Goal: Check status: Check status

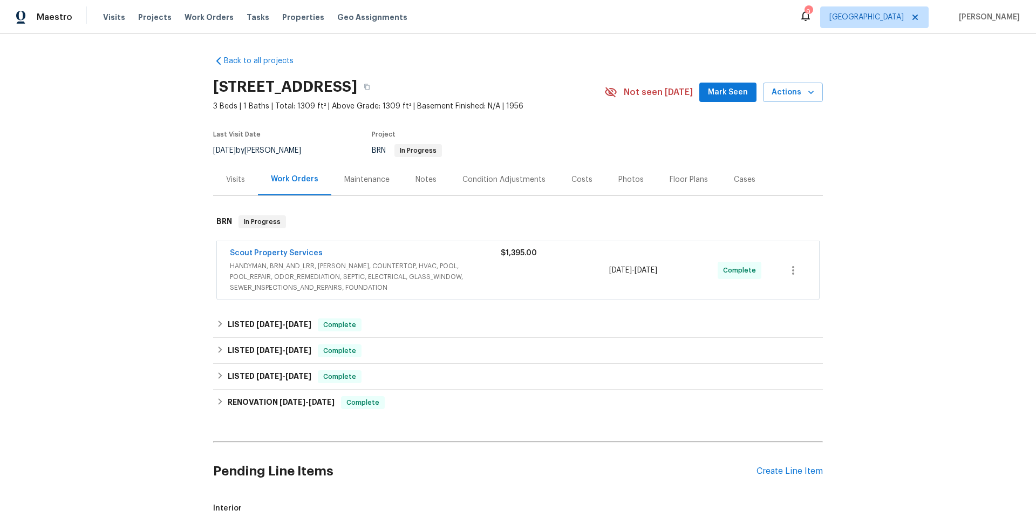
click at [491, 263] on span "HANDYMAN, BRN_AND_LRR, [PERSON_NAME], COUNTERTOP, HVAC, POOL, POOL_REPAIR, ODOR…" at bounding box center [365, 277] width 271 height 32
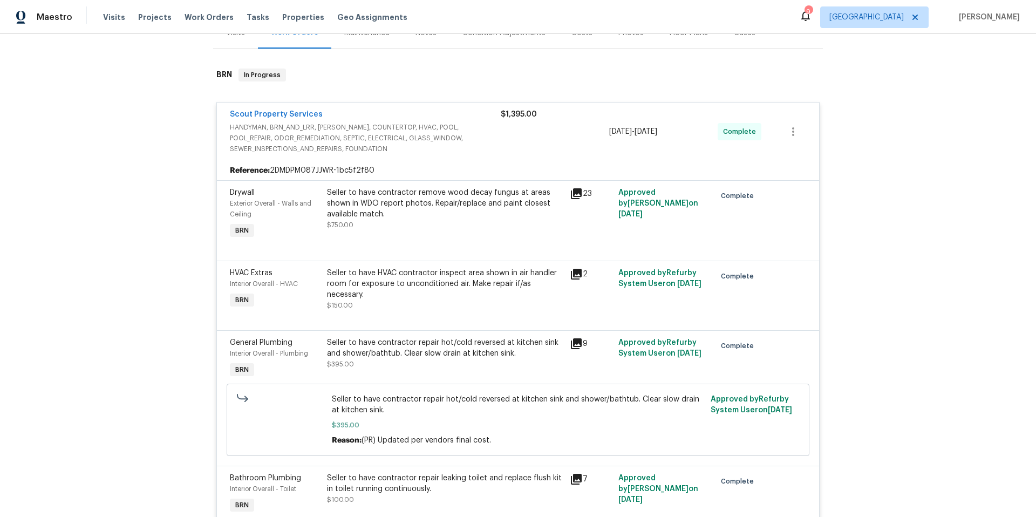
scroll to position [136, 0]
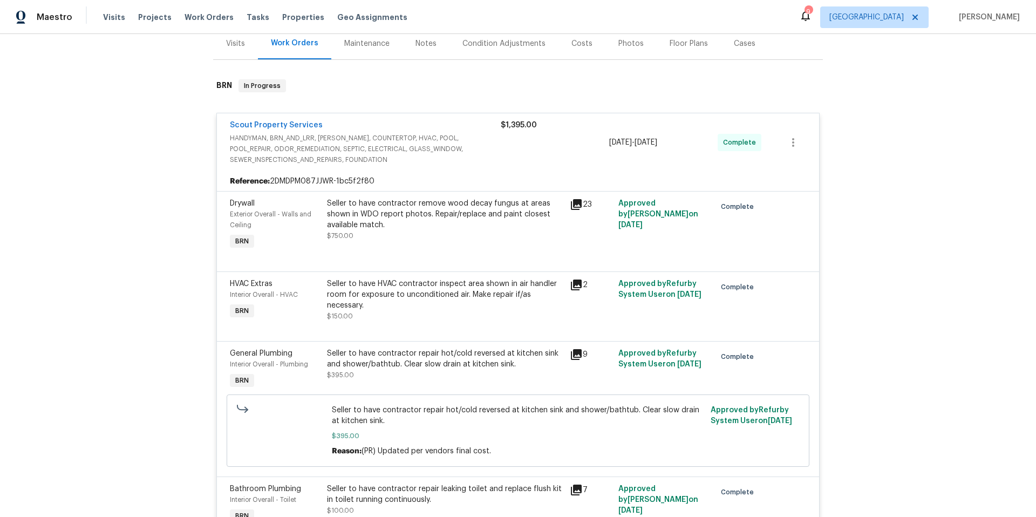
click at [572, 204] on icon at bounding box center [576, 204] width 11 height 11
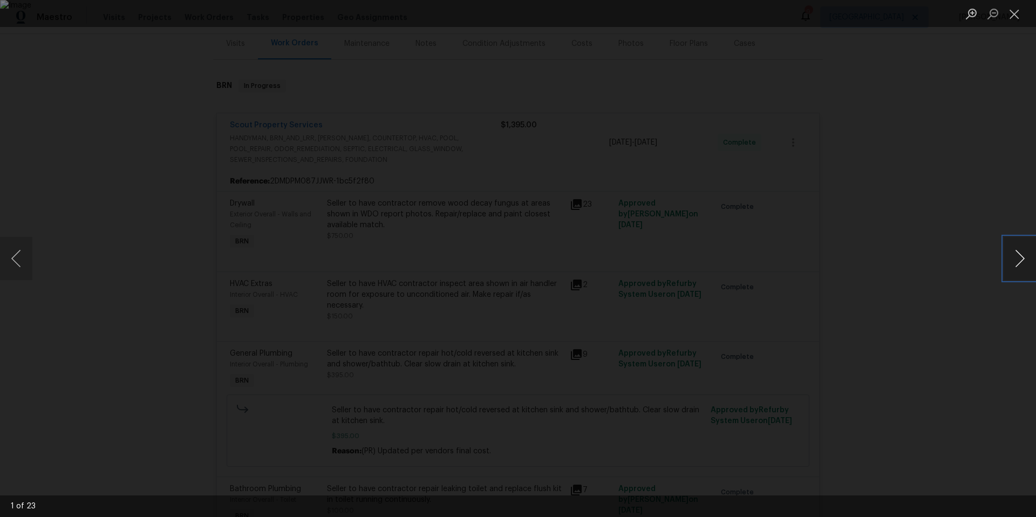
click at [1017, 261] on button "Next image" at bounding box center [1019, 258] width 32 height 43
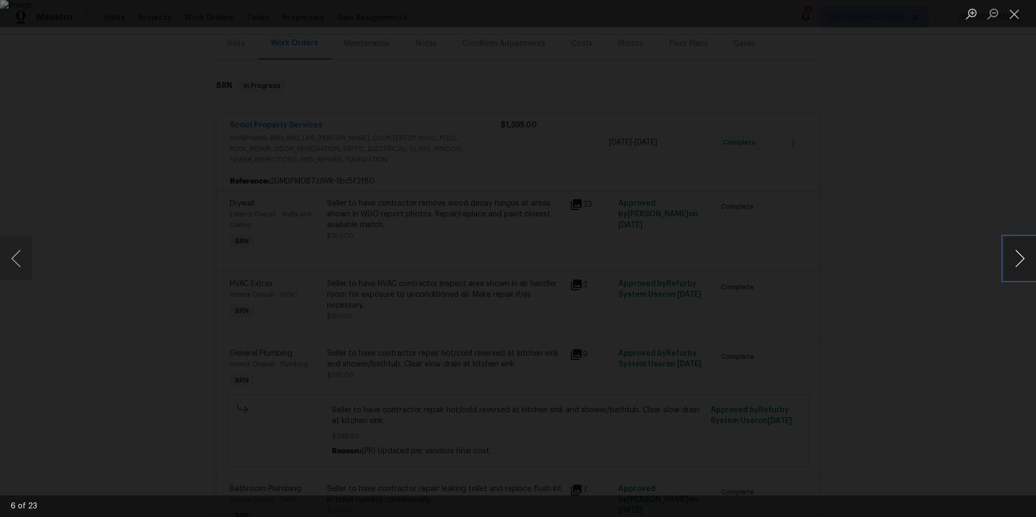
click at [1017, 261] on button "Next image" at bounding box center [1019, 258] width 32 height 43
click at [1017, 10] on button "Close lightbox" at bounding box center [1014, 13] width 22 height 19
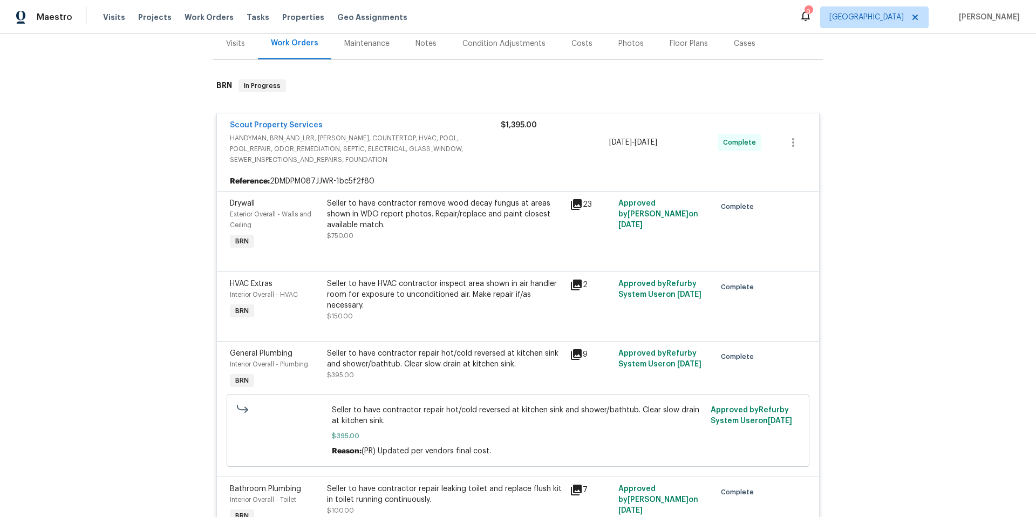
click at [382, 141] on span "HANDYMAN, BRN_AND_LRR, [PERSON_NAME], COUNTERTOP, HVAC, POOL, POOL_REPAIR, ODOR…" at bounding box center [365, 149] width 271 height 32
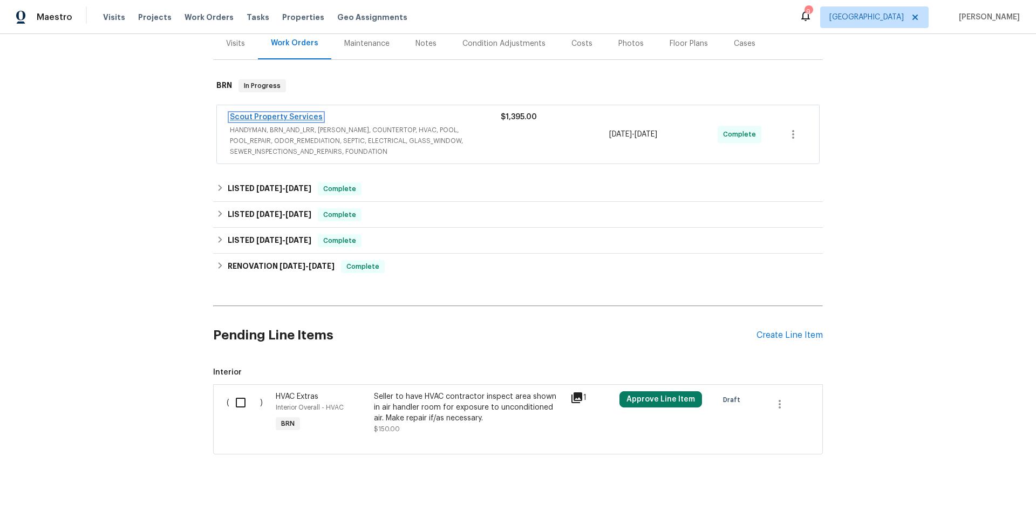
click at [271, 118] on link "Scout Property Services" at bounding box center [276, 117] width 93 height 8
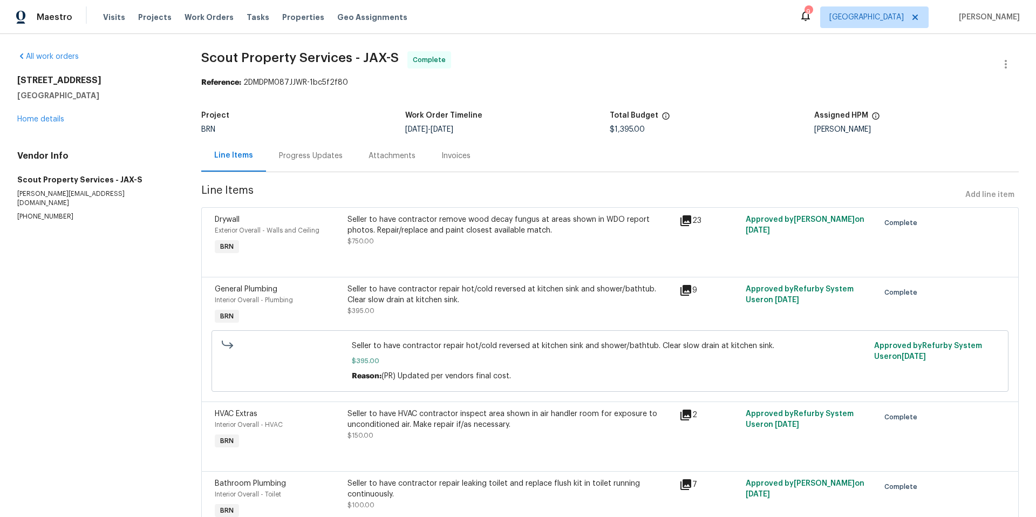
click at [302, 152] on div "Progress Updates" at bounding box center [311, 156] width 64 height 11
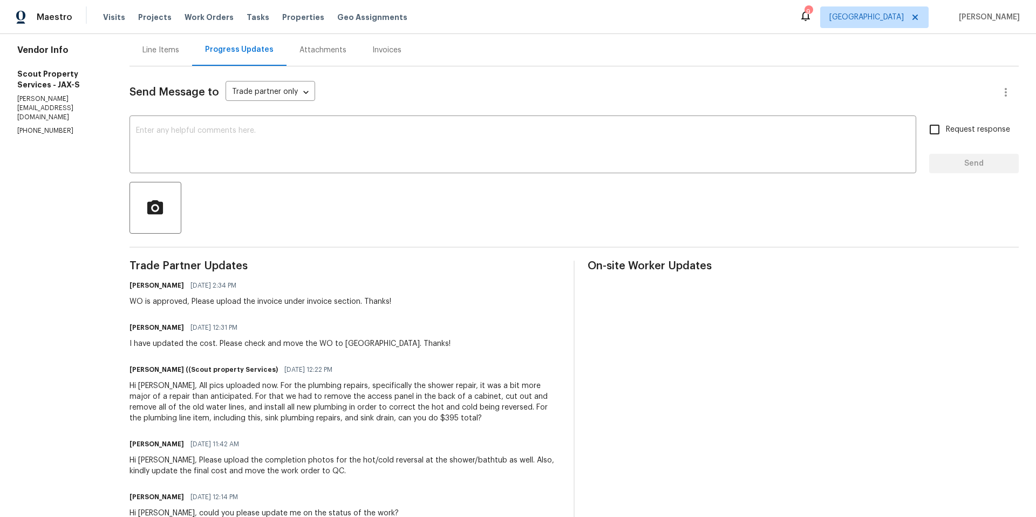
scroll to position [98, 0]
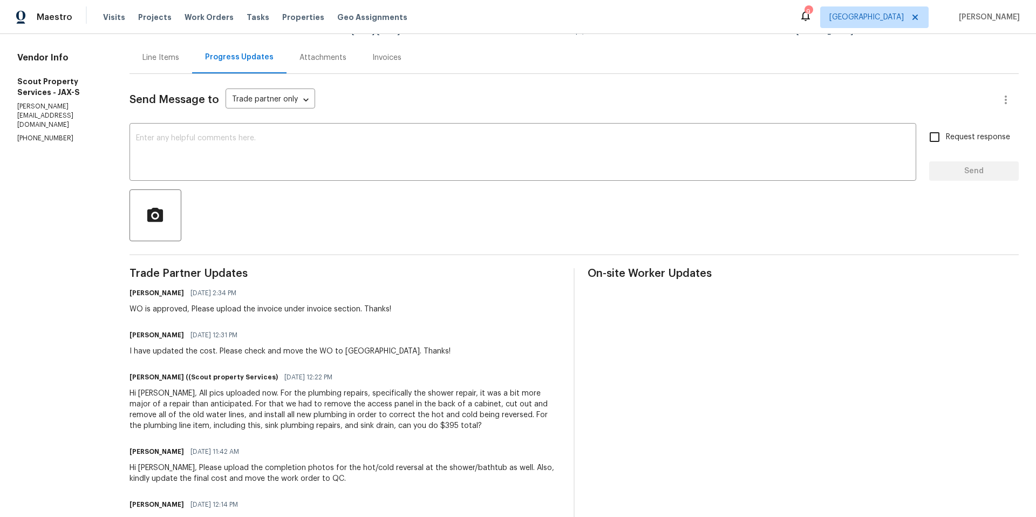
click at [151, 57] on div "Line Items" at bounding box center [160, 57] width 37 height 11
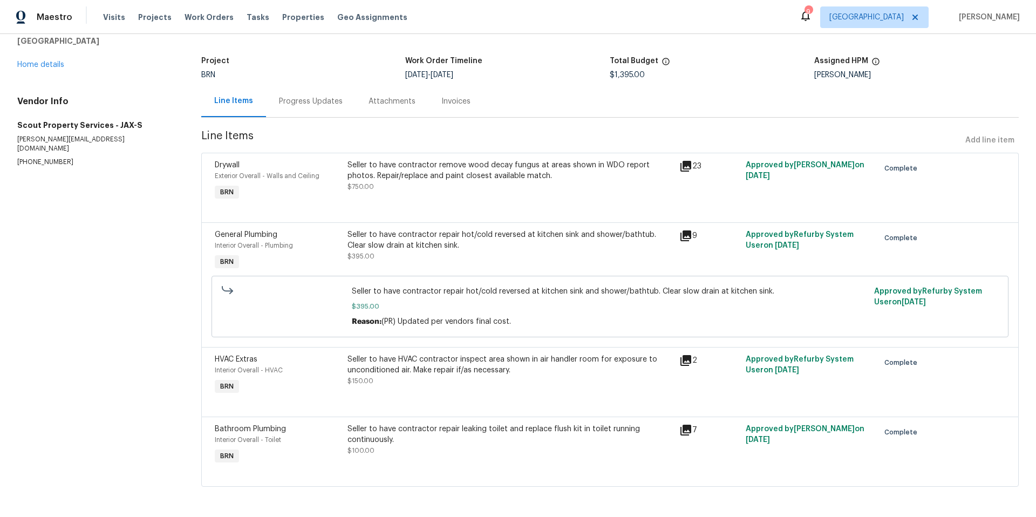
click at [686, 161] on icon at bounding box center [685, 166] width 11 height 11
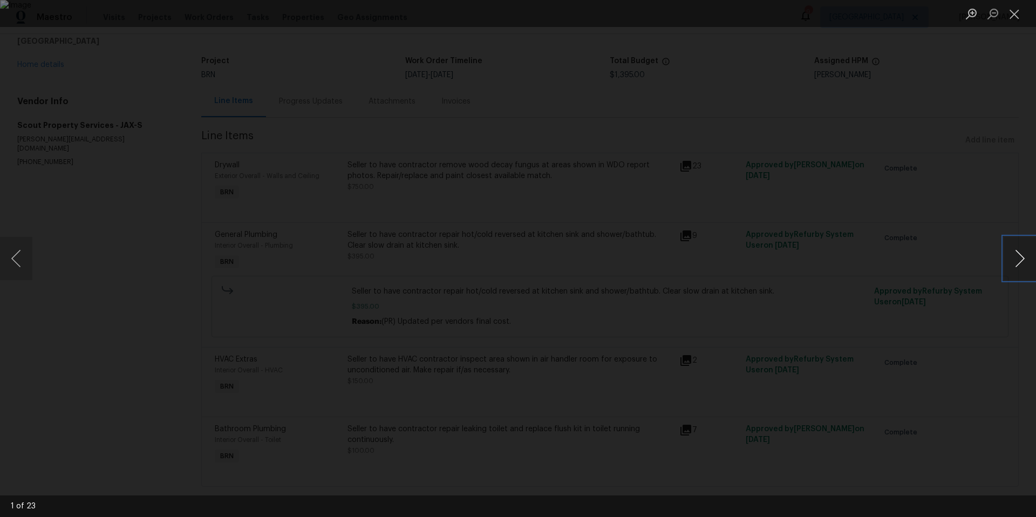
click at [1023, 268] on button "Next image" at bounding box center [1019, 258] width 32 height 43
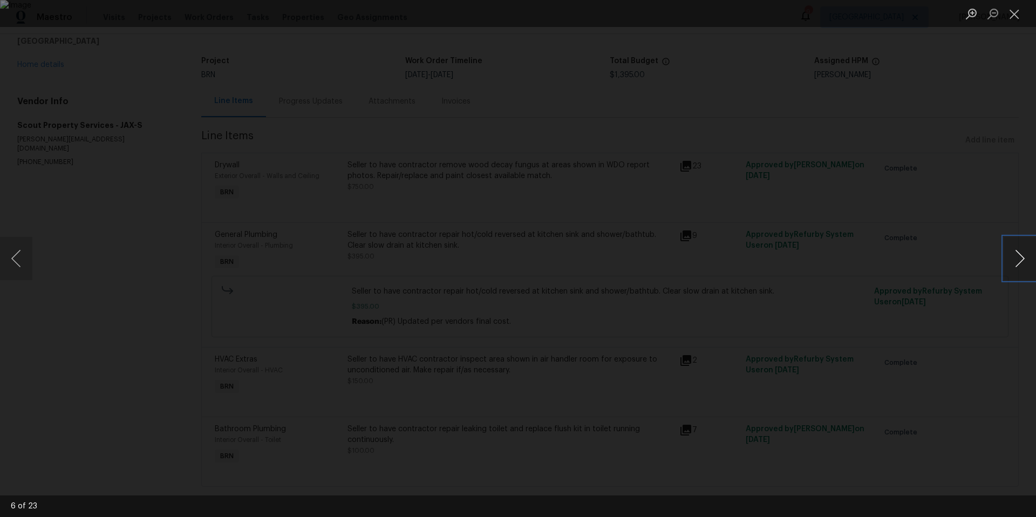
click at [1023, 268] on button "Next image" at bounding box center [1019, 258] width 32 height 43
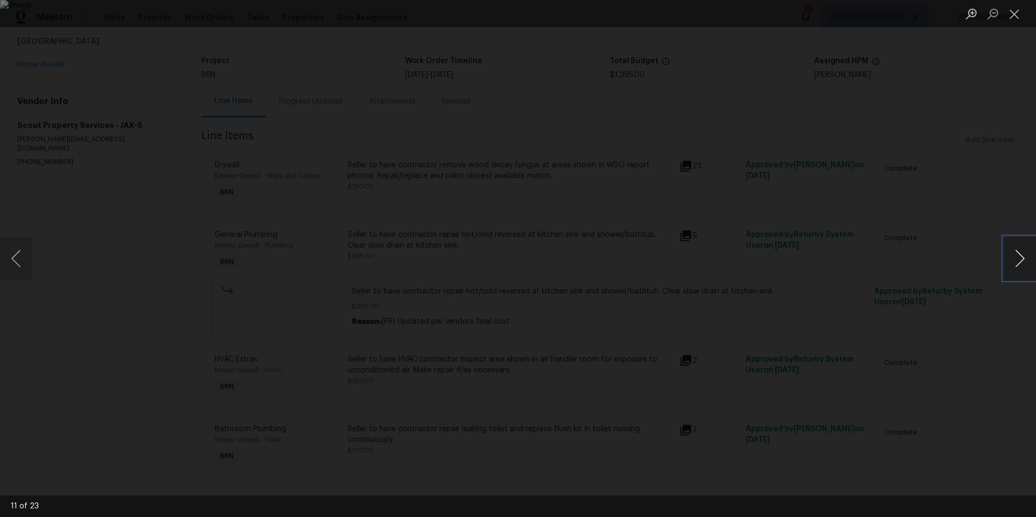
click at [1023, 268] on button "Next image" at bounding box center [1019, 258] width 32 height 43
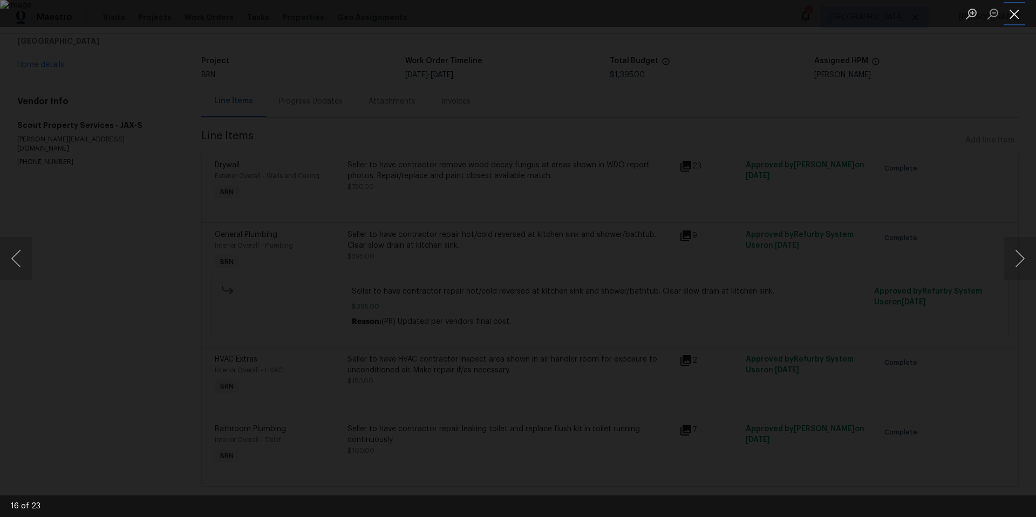
click at [1018, 15] on button "Close lightbox" at bounding box center [1014, 13] width 22 height 19
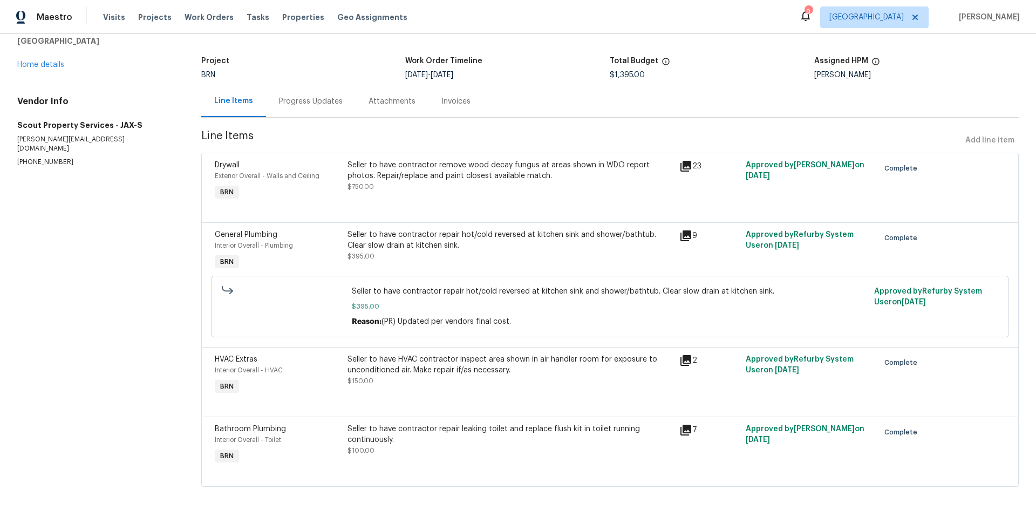
click at [482, 168] on div "Seller to have contractor remove wood decay fungus at areas shown in WDO report…" at bounding box center [510, 171] width 326 height 22
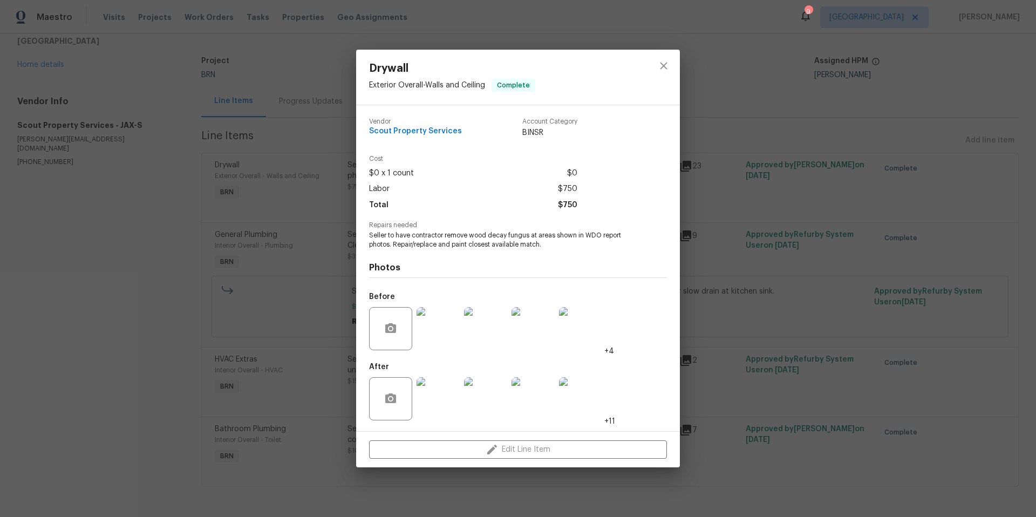
click at [443, 395] on img at bounding box center [437, 398] width 43 height 43
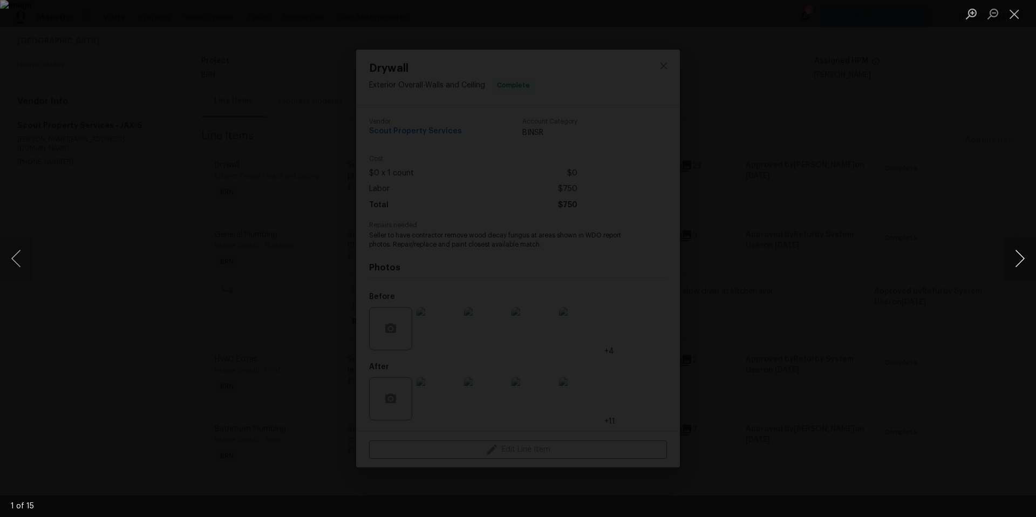
click at [1021, 262] on button "Next image" at bounding box center [1019, 258] width 32 height 43
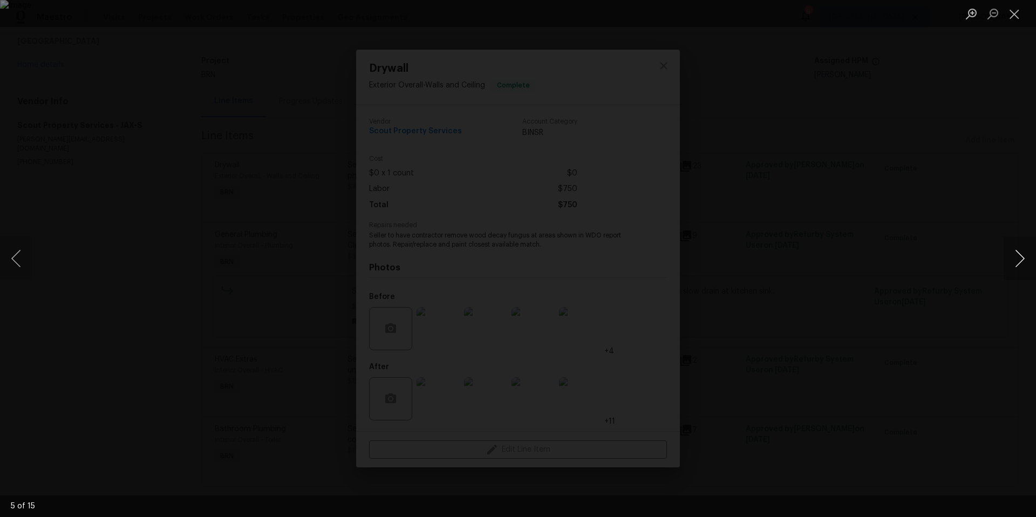
click at [1021, 262] on button "Next image" at bounding box center [1019, 258] width 32 height 43
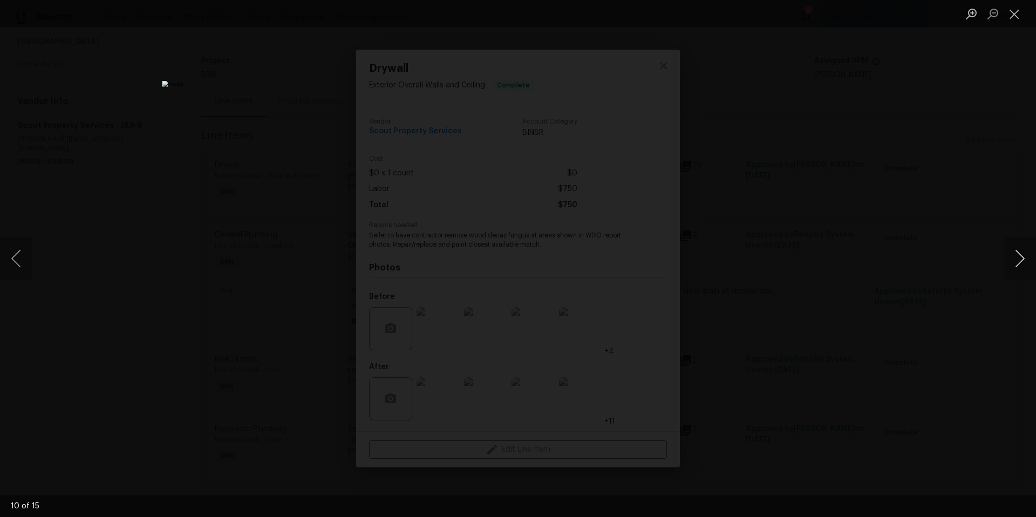
click at [1021, 262] on button "Next image" at bounding box center [1019, 258] width 32 height 43
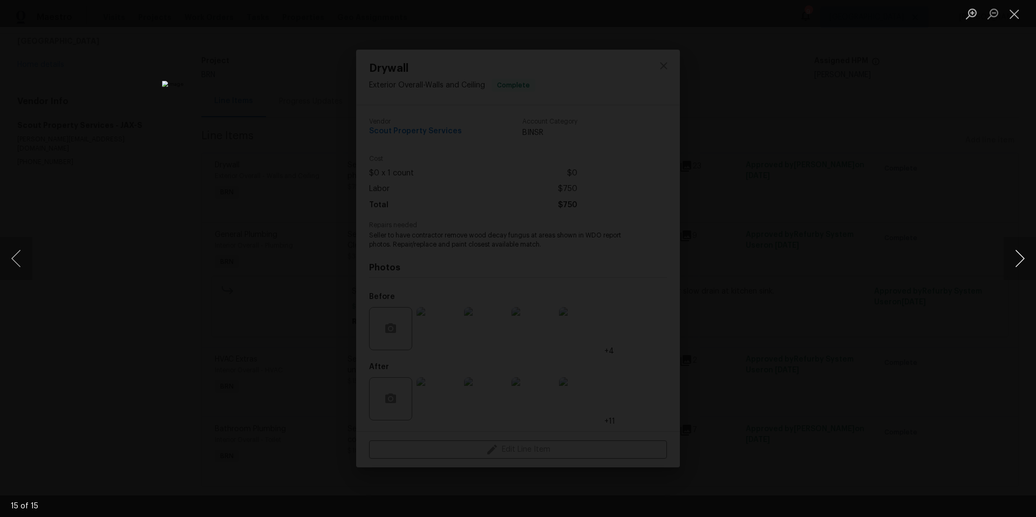
click at [1021, 262] on button "Next image" at bounding box center [1019, 258] width 32 height 43
click at [1014, 15] on button "Close lightbox" at bounding box center [1014, 13] width 22 height 19
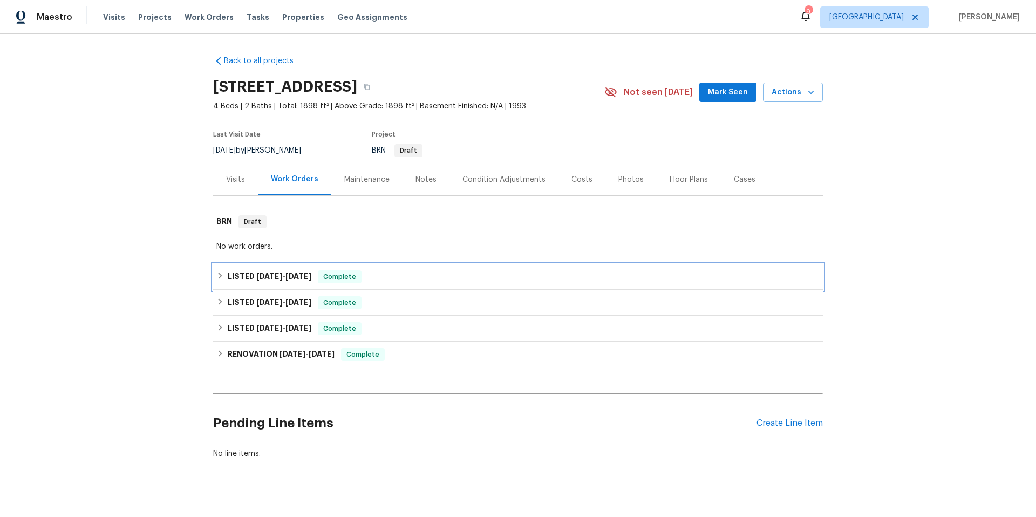
click at [419, 282] on div "LISTED [DATE] - [DATE] Complete" at bounding box center [517, 276] width 603 height 13
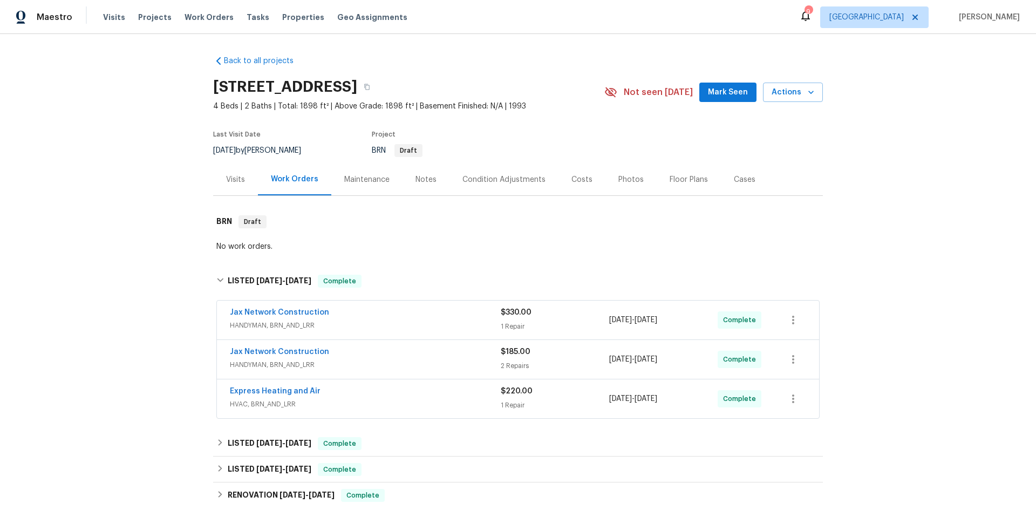
click at [360, 180] on div "Maintenance" at bounding box center [366, 179] width 45 height 11
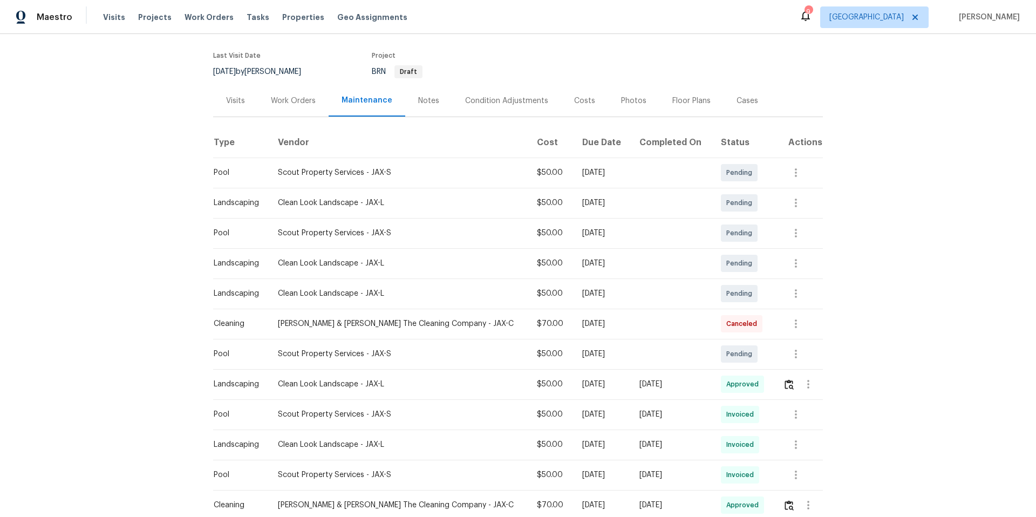
scroll to position [83, 0]
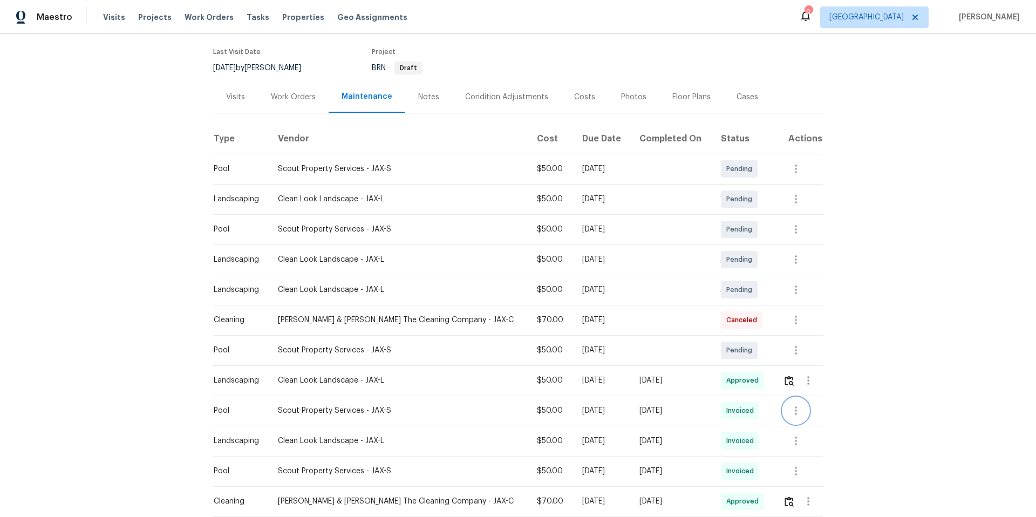
click at [795, 414] on icon "button" at bounding box center [796, 410] width 2 height 9
click at [797, 426] on li "View details" at bounding box center [815, 429] width 76 height 18
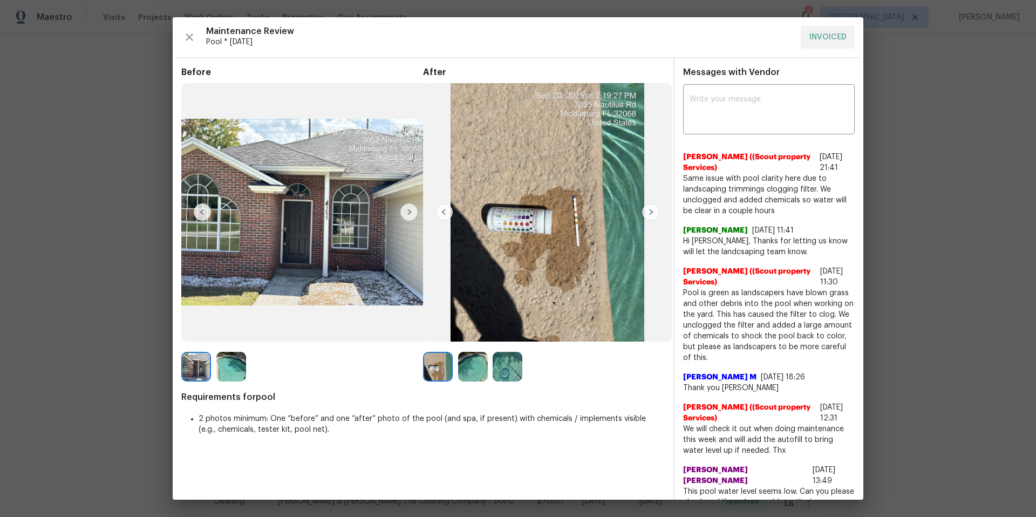
click at [647, 216] on img at bounding box center [650, 211] width 17 height 17
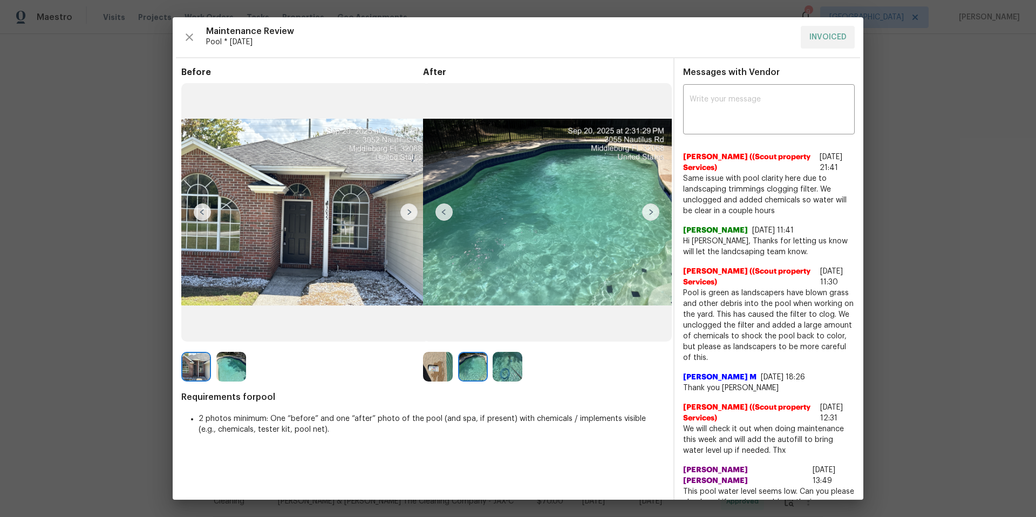
click at [646, 215] on img at bounding box center [650, 211] width 17 height 17
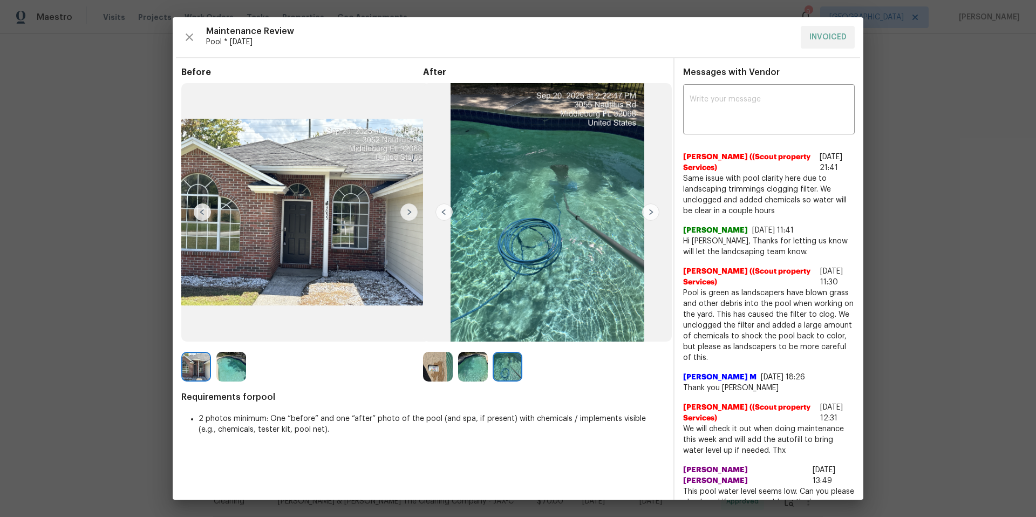
click at [646, 215] on img at bounding box center [650, 211] width 17 height 17
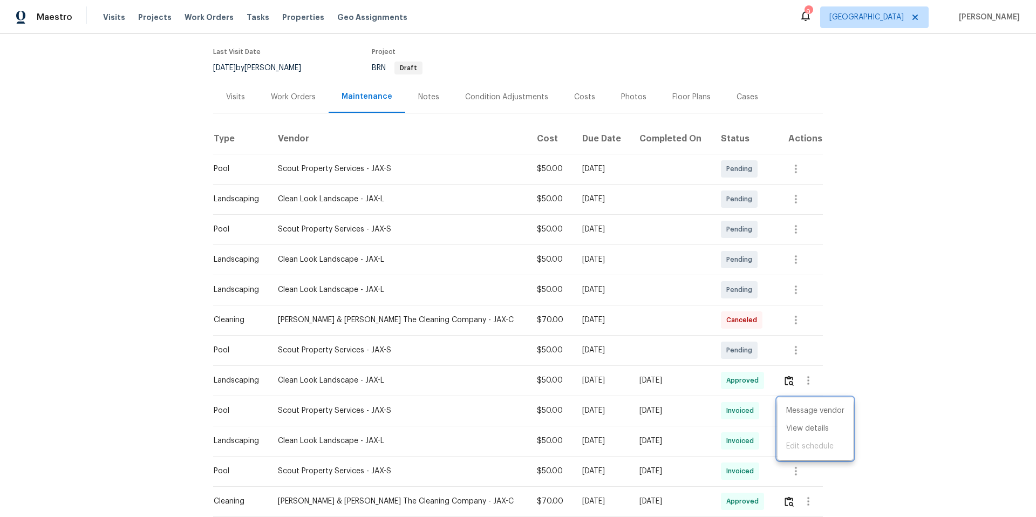
click at [789, 475] on div at bounding box center [518, 258] width 1036 height 517
click at [795, 475] on icon "button" at bounding box center [796, 471] width 2 height 9
click at [792, 475] on li "View details" at bounding box center [815, 477] width 76 height 18
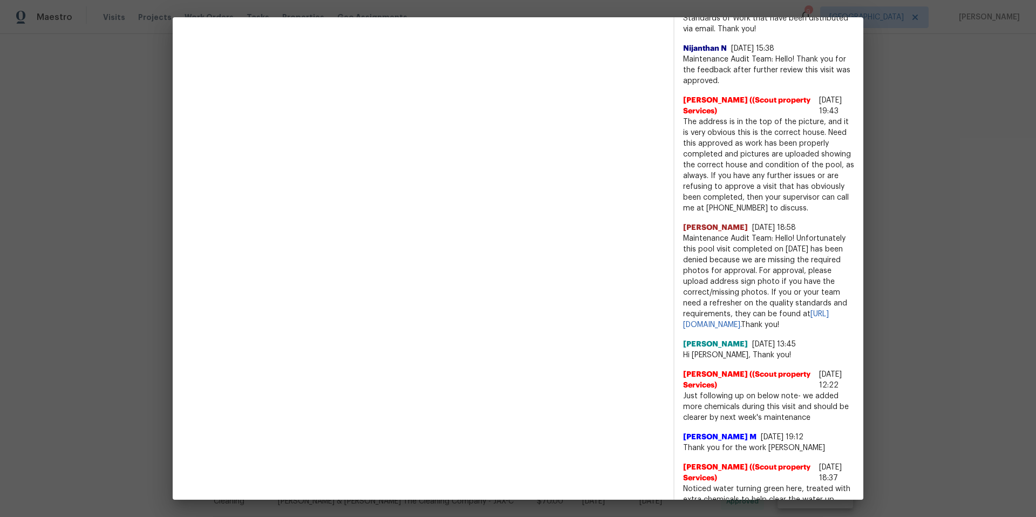
scroll to position [793, 0]
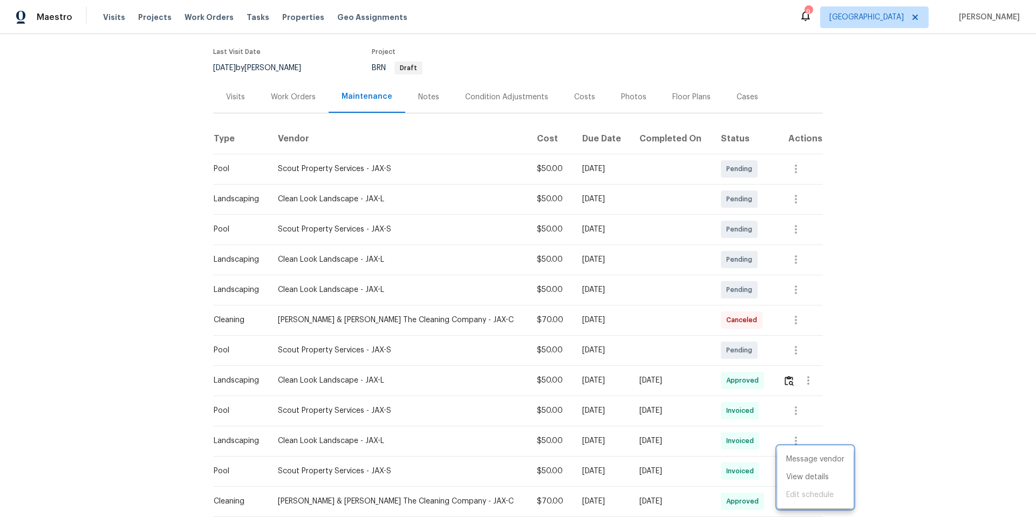
click at [286, 97] on div at bounding box center [518, 258] width 1036 height 517
click at [286, 97] on div "Work Orders" at bounding box center [293, 97] width 45 height 11
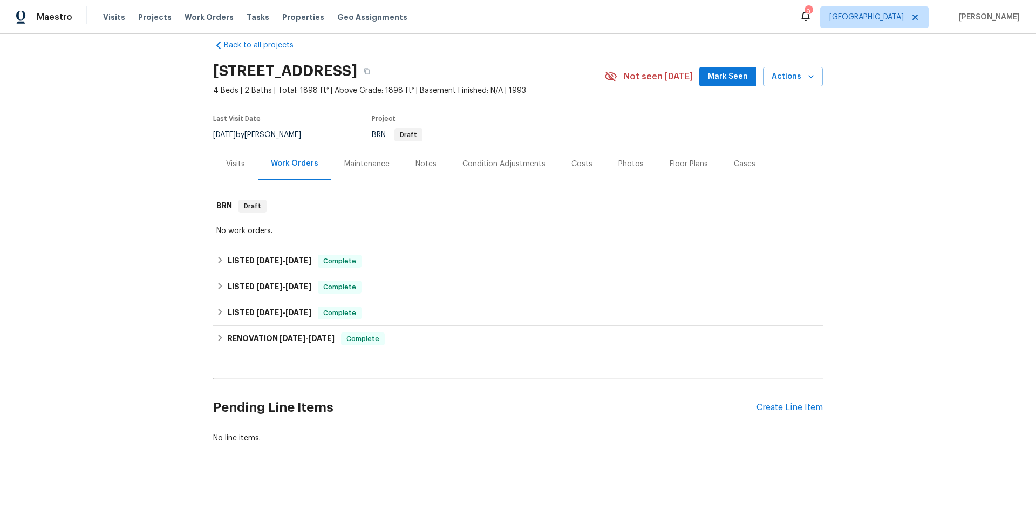
scroll to position [24, 0]
click at [406, 332] on div "RENOVATION [DATE] - [DATE] Complete" at bounding box center [517, 338] width 603 height 13
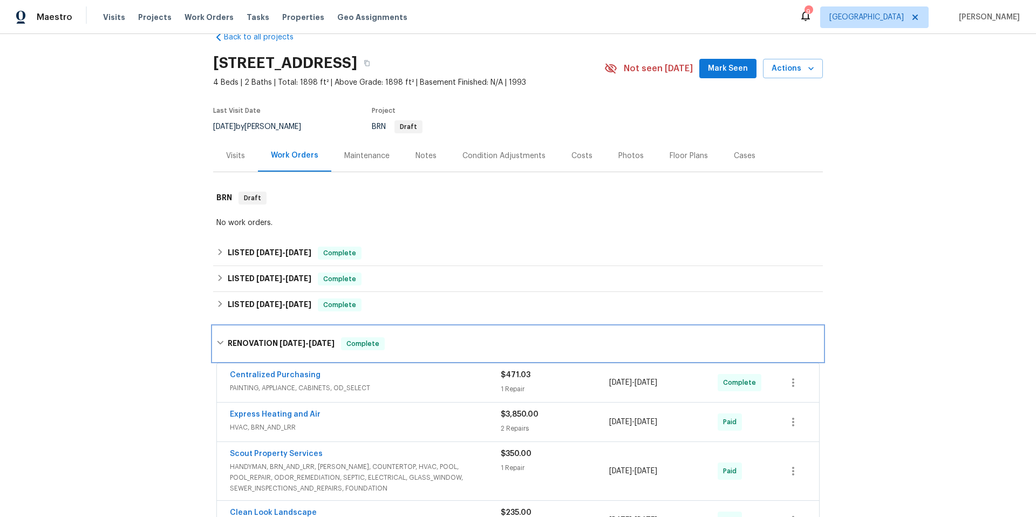
scroll to position [222, 0]
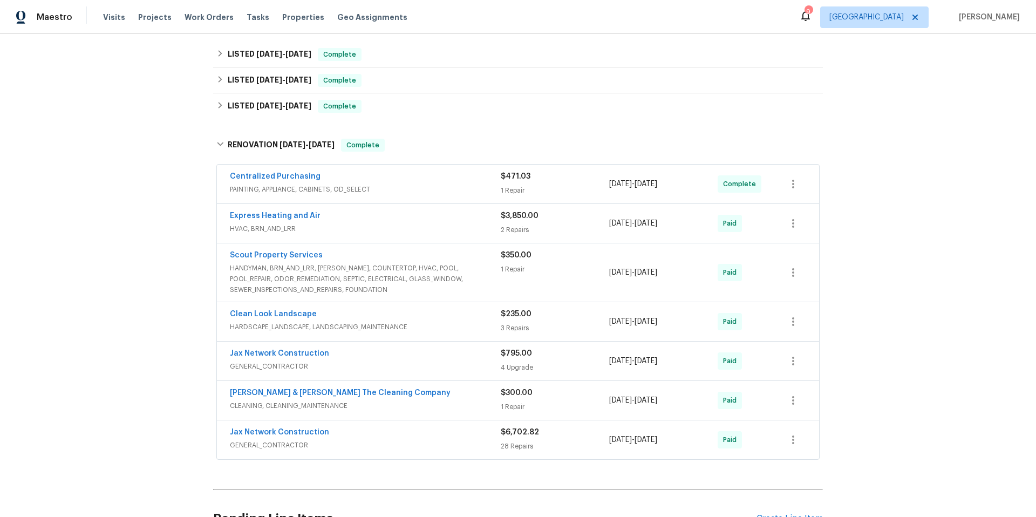
click at [482, 266] on span "HANDYMAN, BRN_AND_LRR, [PERSON_NAME], COUNTERTOP, HVAC, POOL, POOL_REPAIR, ODOR…" at bounding box center [365, 279] width 271 height 32
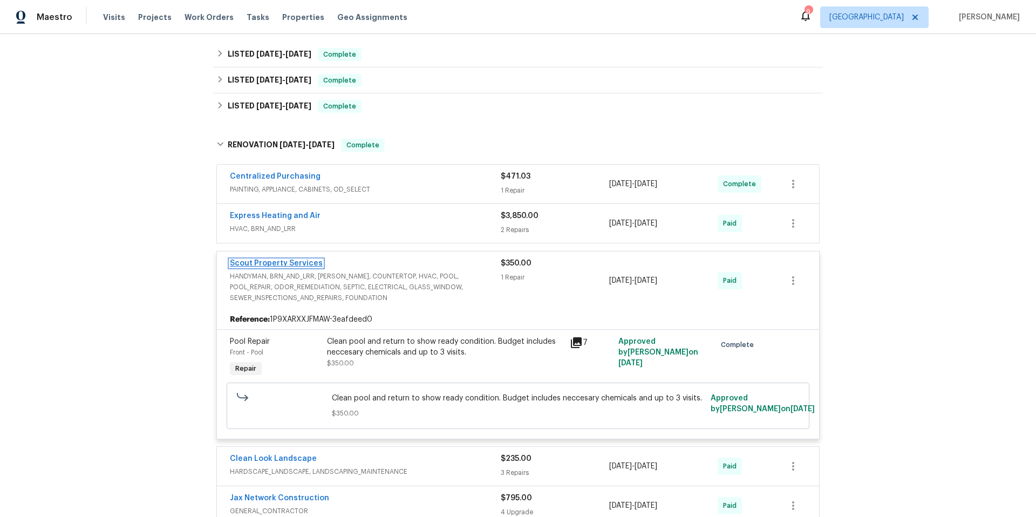
click at [286, 262] on link "Scout Property Services" at bounding box center [276, 263] width 93 height 8
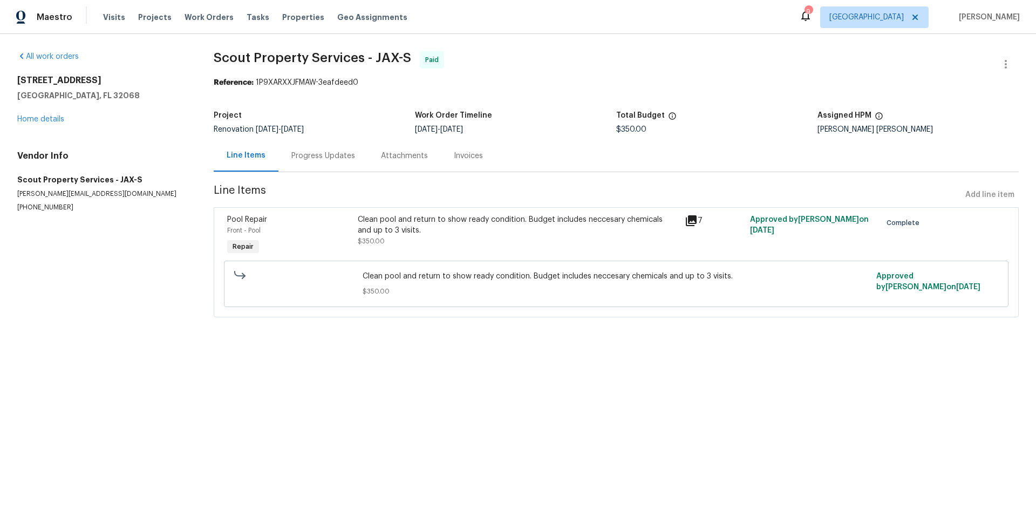
click at [376, 166] on div "Attachments" at bounding box center [404, 156] width 73 height 32
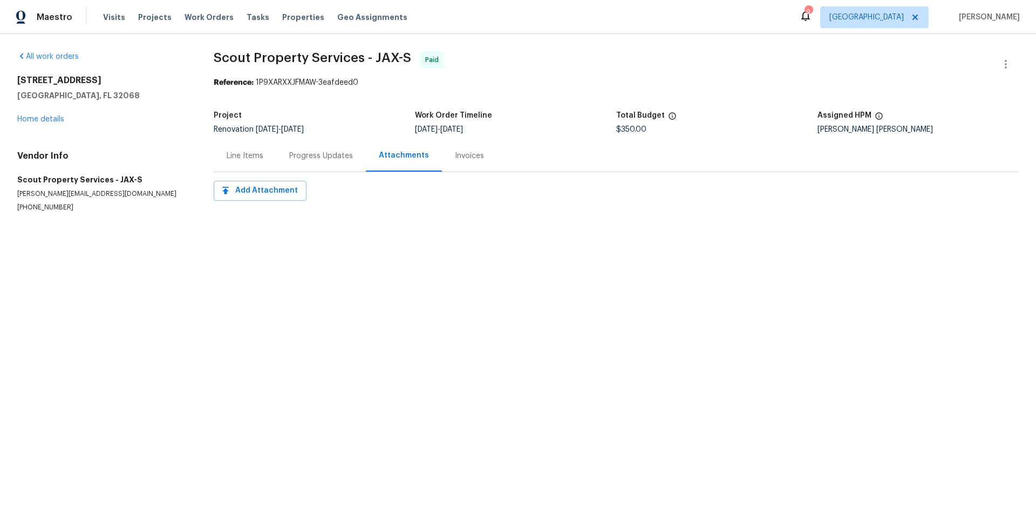
click at [322, 161] on div "Progress Updates" at bounding box center [321, 156] width 64 height 11
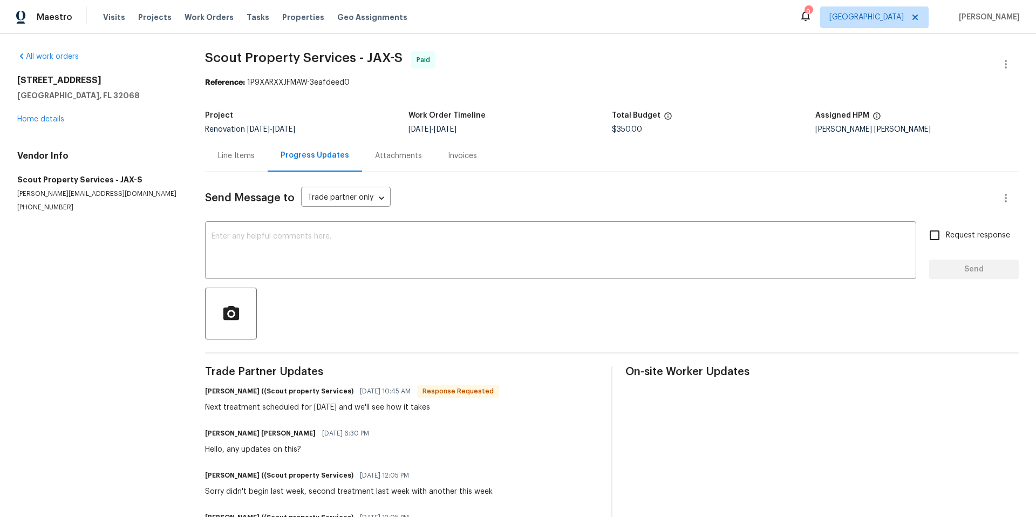
click at [246, 158] on div "Line Items" at bounding box center [236, 156] width 37 height 11
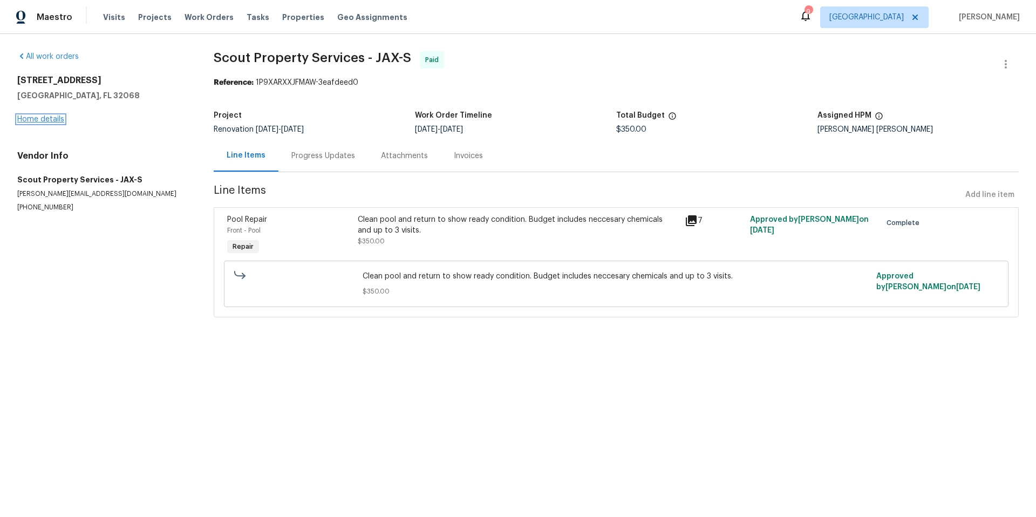
click at [56, 121] on link "Home details" at bounding box center [40, 119] width 47 height 8
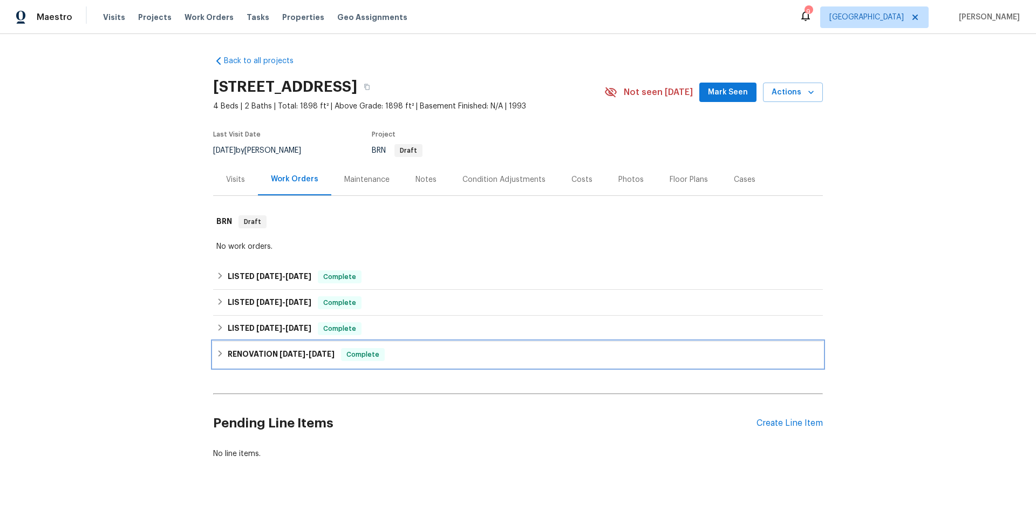
click at [390, 350] on div "RENOVATION [DATE] - [DATE] Complete" at bounding box center [517, 354] width 603 height 13
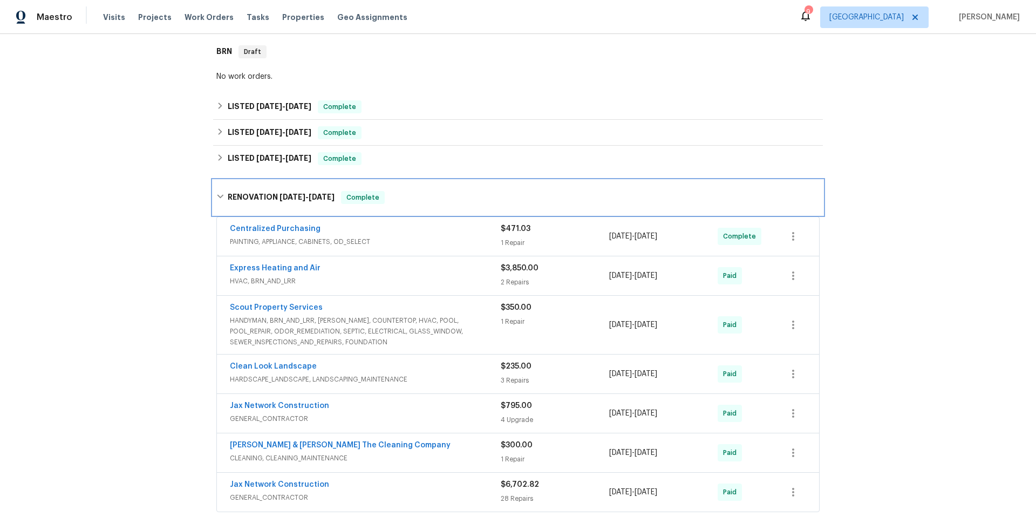
scroll to position [163, 0]
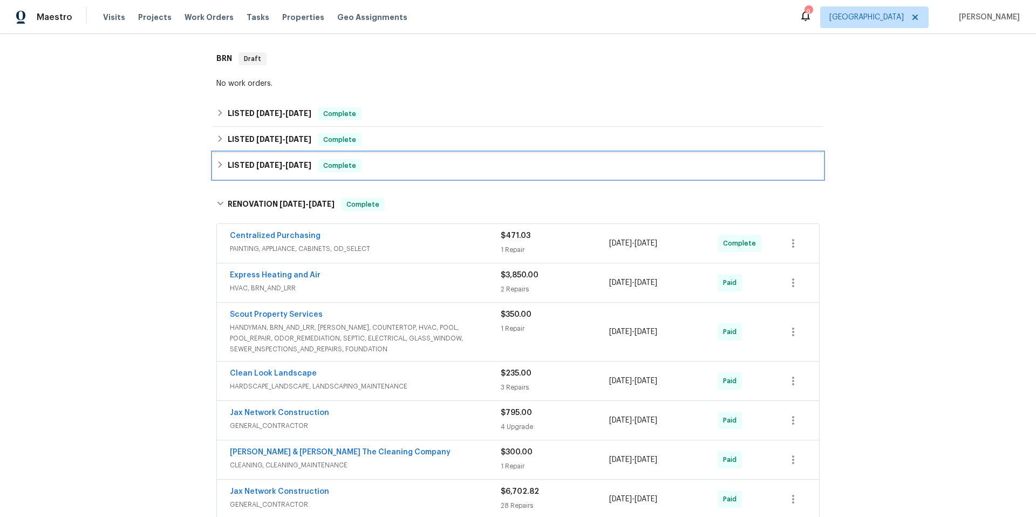
click at [393, 169] on div "LISTED [DATE] - [DATE] Complete" at bounding box center [517, 165] width 603 height 13
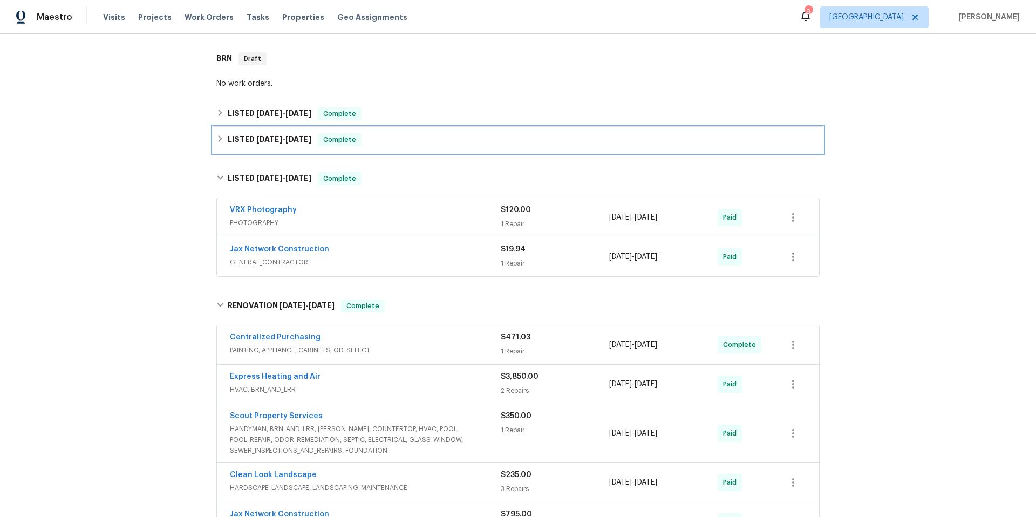
click at [393, 139] on div "LISTED [DATE] - [DATE] Complete" at bounding box center [517, 139] width 603 height 13
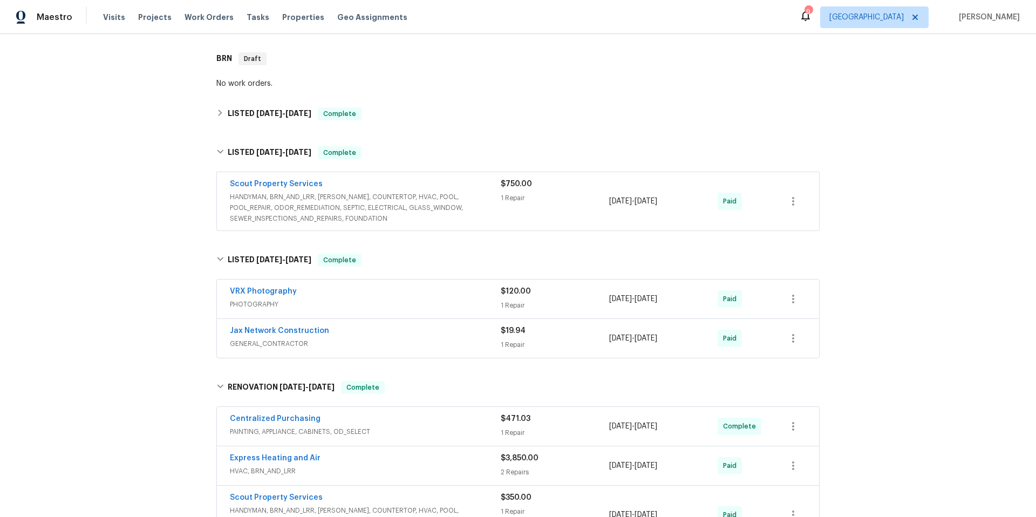
click at [402, 181] on div "Scout Property Services" at bounding box center [365, 185] width 271 height 13
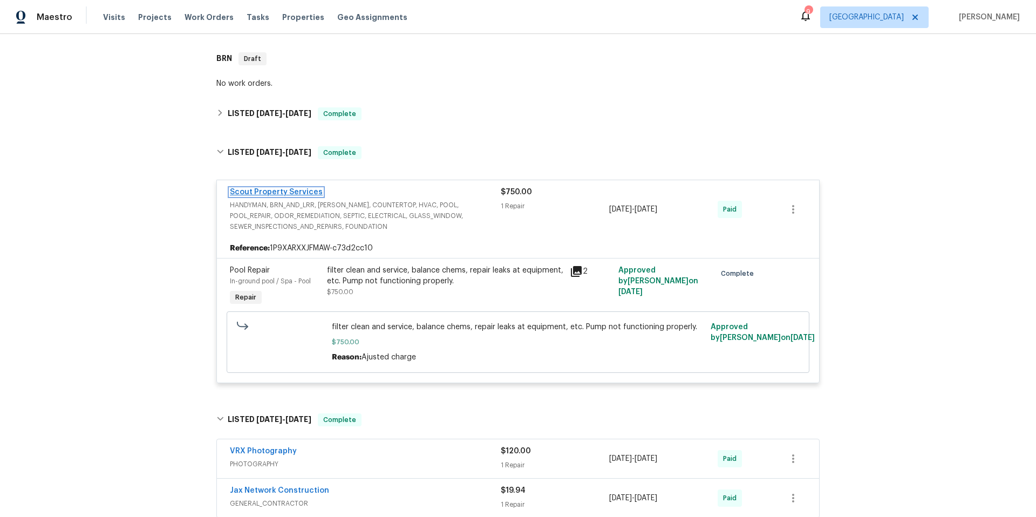
click at [288, 189] on link "Scout Property Services" at bounding box center [276, 192] width 93 height 8
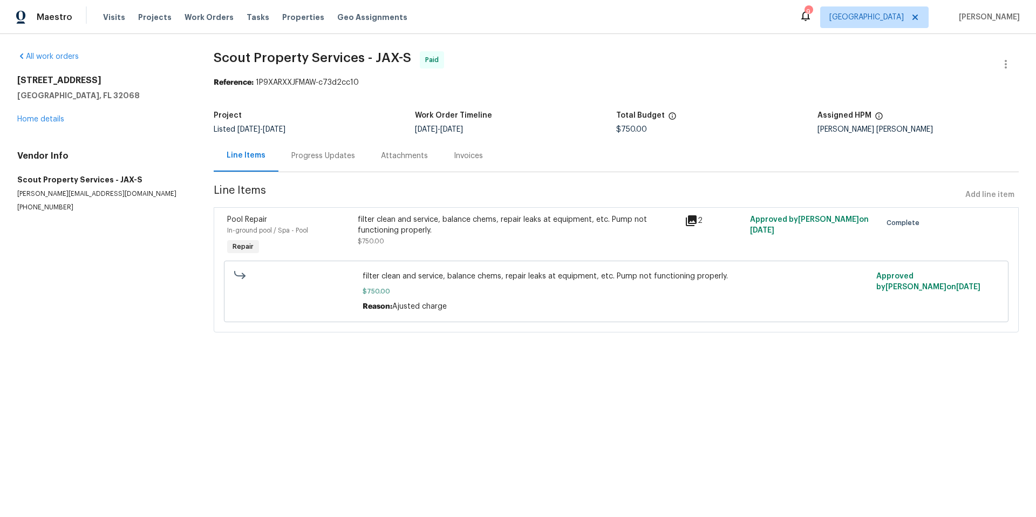
click at [319, 161] on div "Progress Updates" at bounding box center [323, 156] width 90 height 32
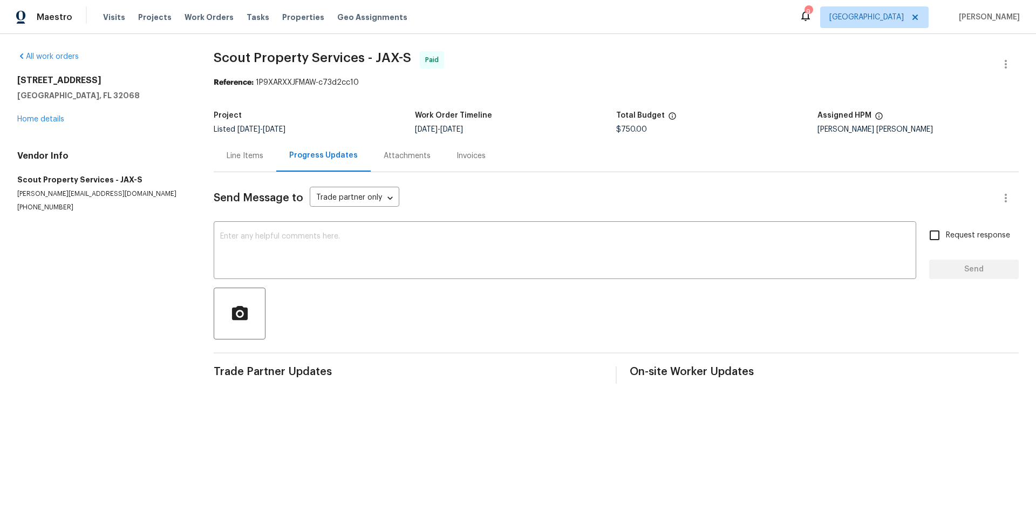
click at [249, 155] on div "Line Items" at bounding box center [245, 156] width 37 height 11
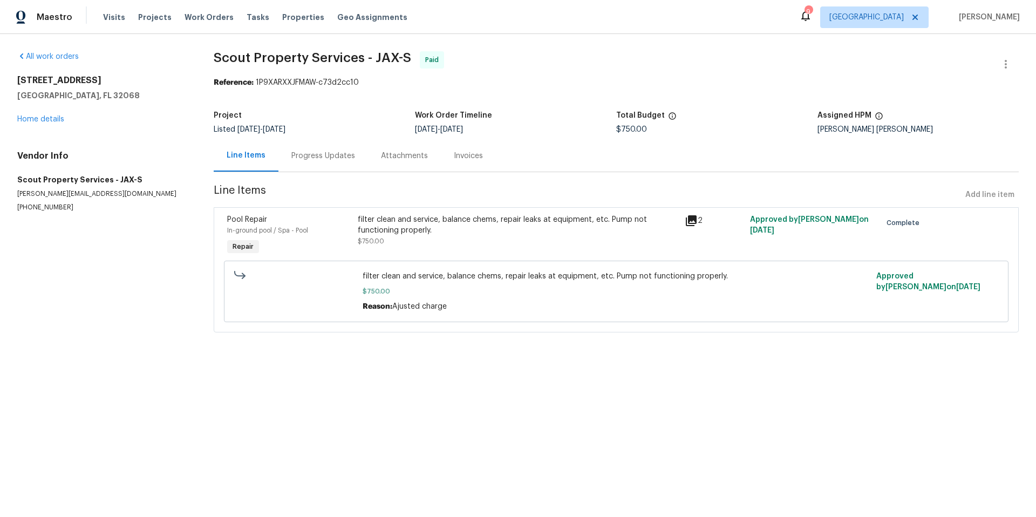
click at [686, 222] on icon at bounding box center [691, 220] width 13 height 13
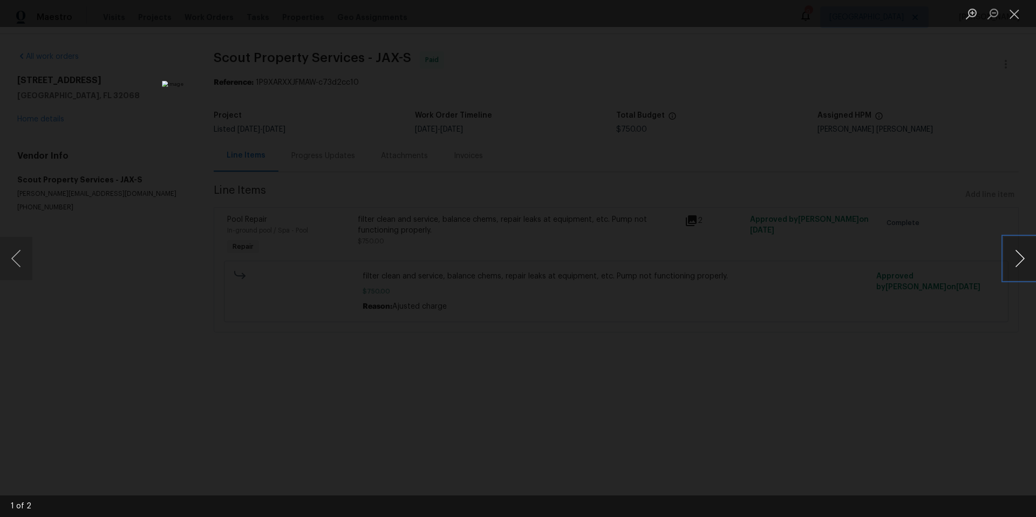
click at [1014, 259] on button "Next image" at bounding box center [1019, 258] width 32 height 43
click at [1014, 12] on button "Close lightbox" at bounding box center [1014, 13] width 22 height 19
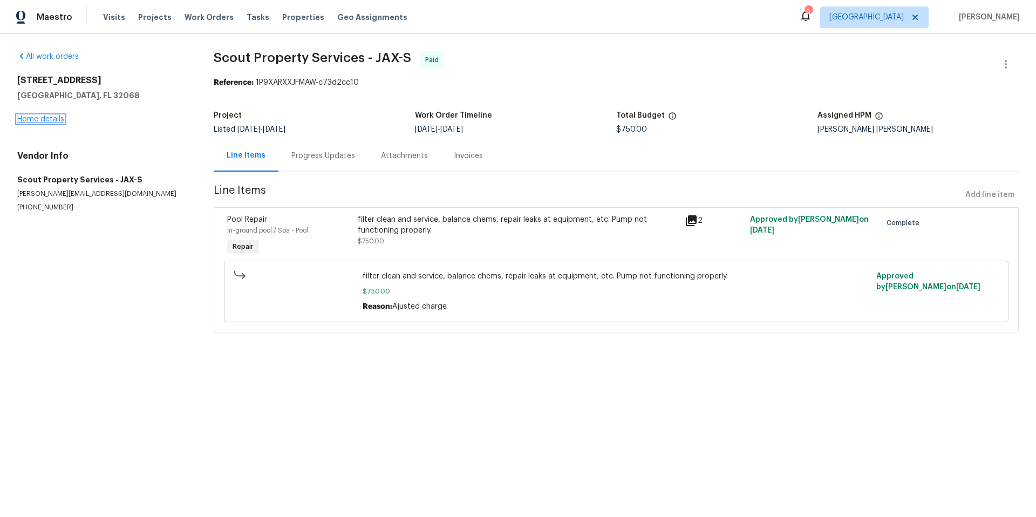
click at [41, 119] on link "Home details" at bounding box center [40, 119] width 47 height 8
